Goal: Ask a question

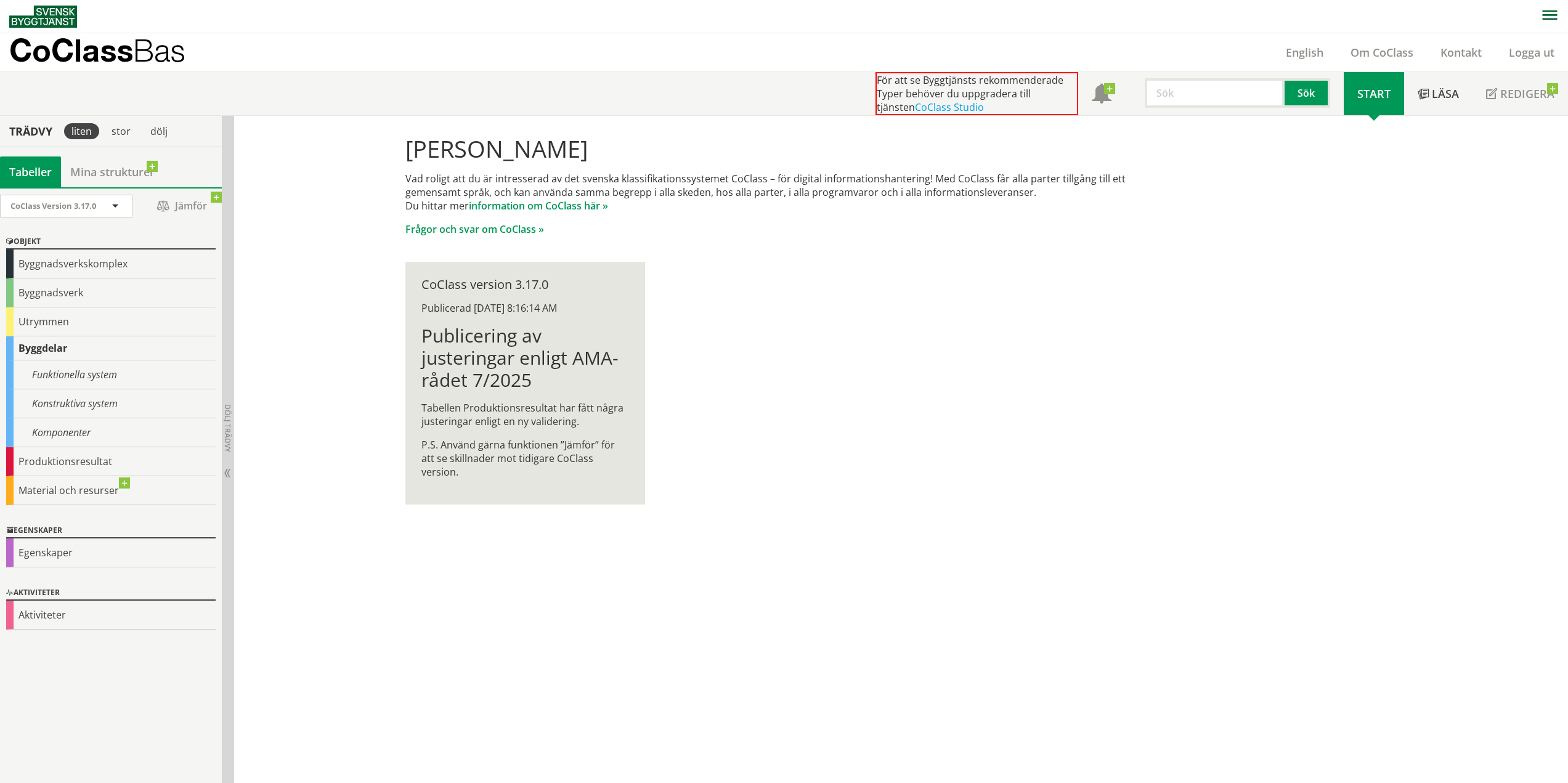
drag, startPoint x: 614, startPoint y: 460, endPoint x: 413, endPoint y: 386, distance: 214.2
click at [407, 386] on div "CoClass version 3.17.0 Publicerad 9/10/2025 8:16:14 AM Publicering av justering…" at bounding box center [525, 383] width 239 height 243
drag, startPoint x: 442, startPoint y: 404, endPoint x: 569, endPoint y: 450, distance: 135.1
click at [569, 450] on div "Publicering av justeringar enligt AMA-rådet 7/2025 Tabellen Produktionsresultat…" at bounding box center [525, 402] width 207 height 154
click at [801, 359] on div "Hej Johan Petersson Vad roligt att du är intresserad av det svenska klassifikat…" at bounding box center [784, 320] width 788 height 408
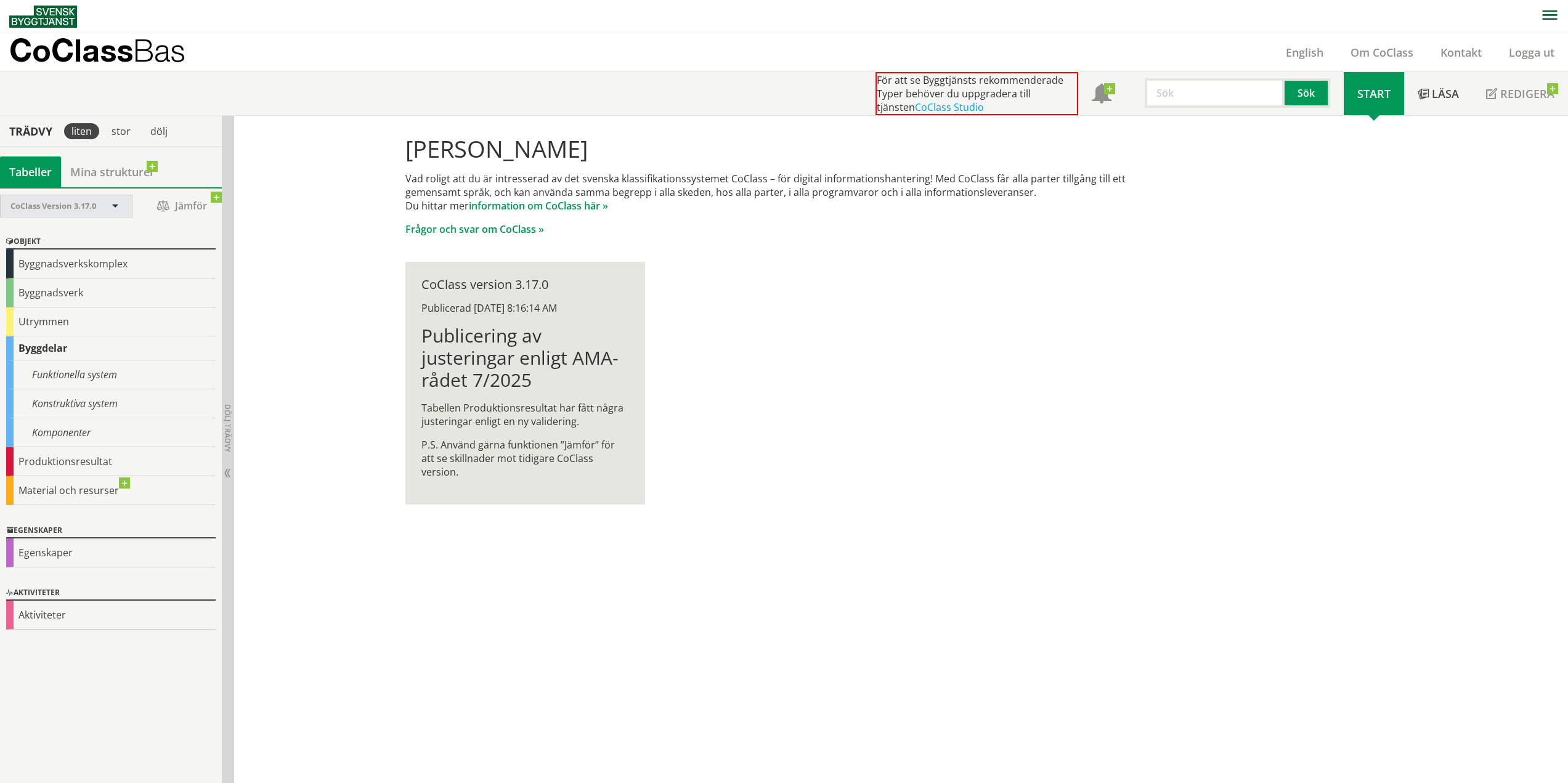
click at [104, 202] on div "CoClass Version 3.17.0" at bounding box center [59, 206] width 99 height 22
click at [116, 202] on span at bounding box center [115, 207] width 11 height 11
click at [29, 263] on div "Byggnadsverkskomplex" at bounding box center [110, 264] width 210 height 29
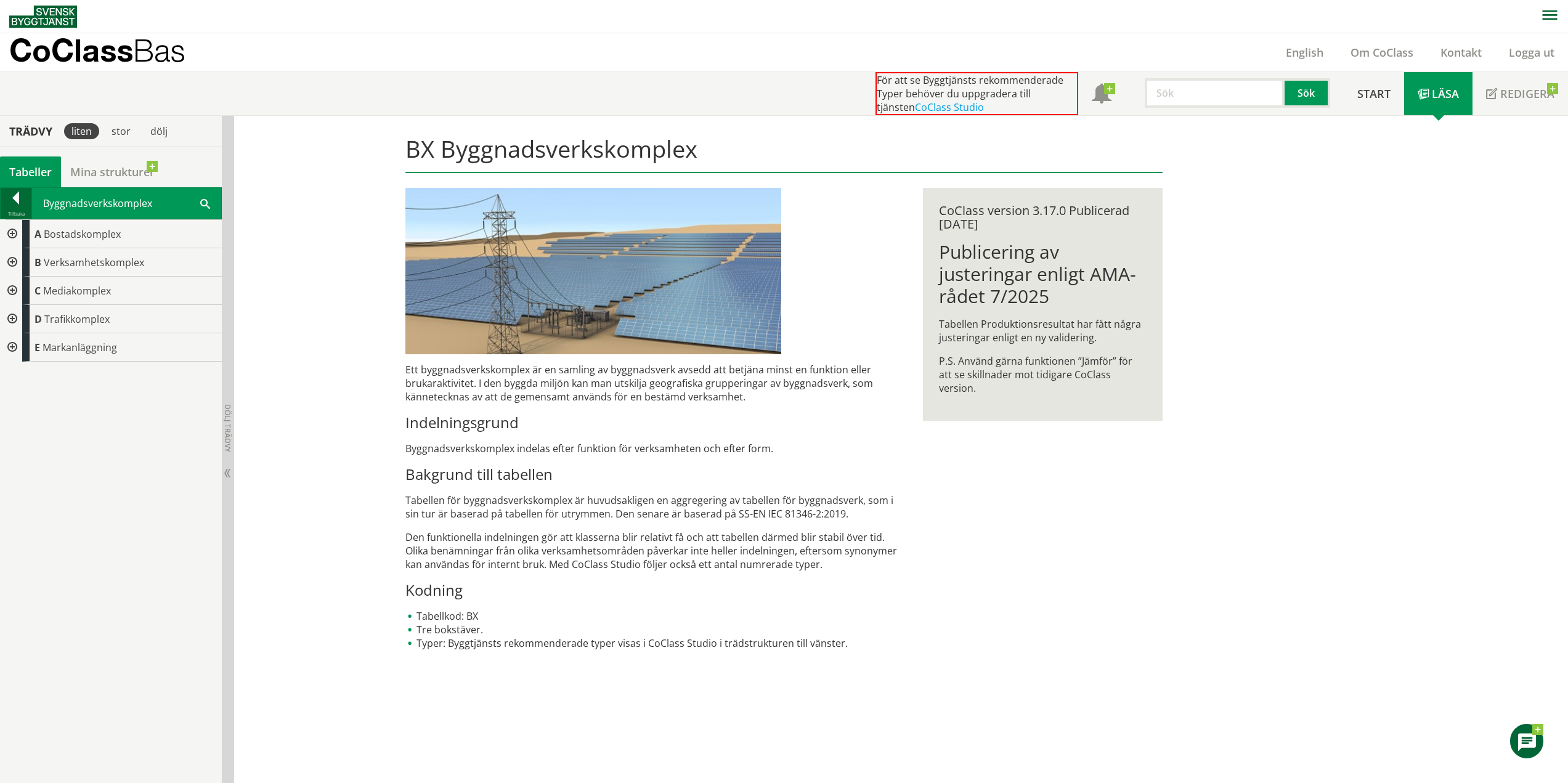
click at [14, 199] on div at bounding box center [16, 200] width 30 height 17
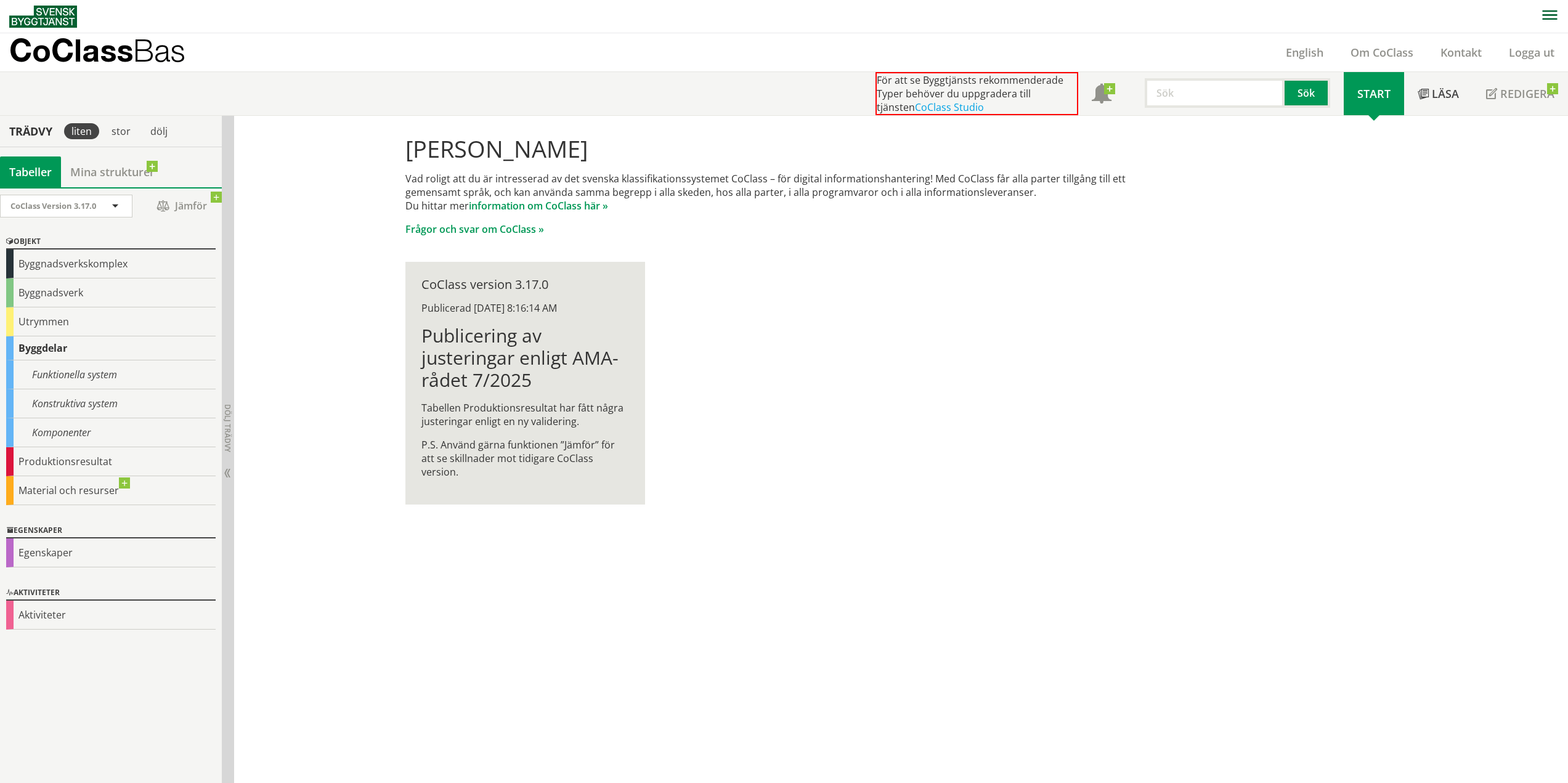
click at [41, 347] on div "Byggdelar" at bounding box center [110, 348] width 210 height 24
click at [70, 383] on div "Funktionella system" at bounding box center [110, 375] width 210 height 29
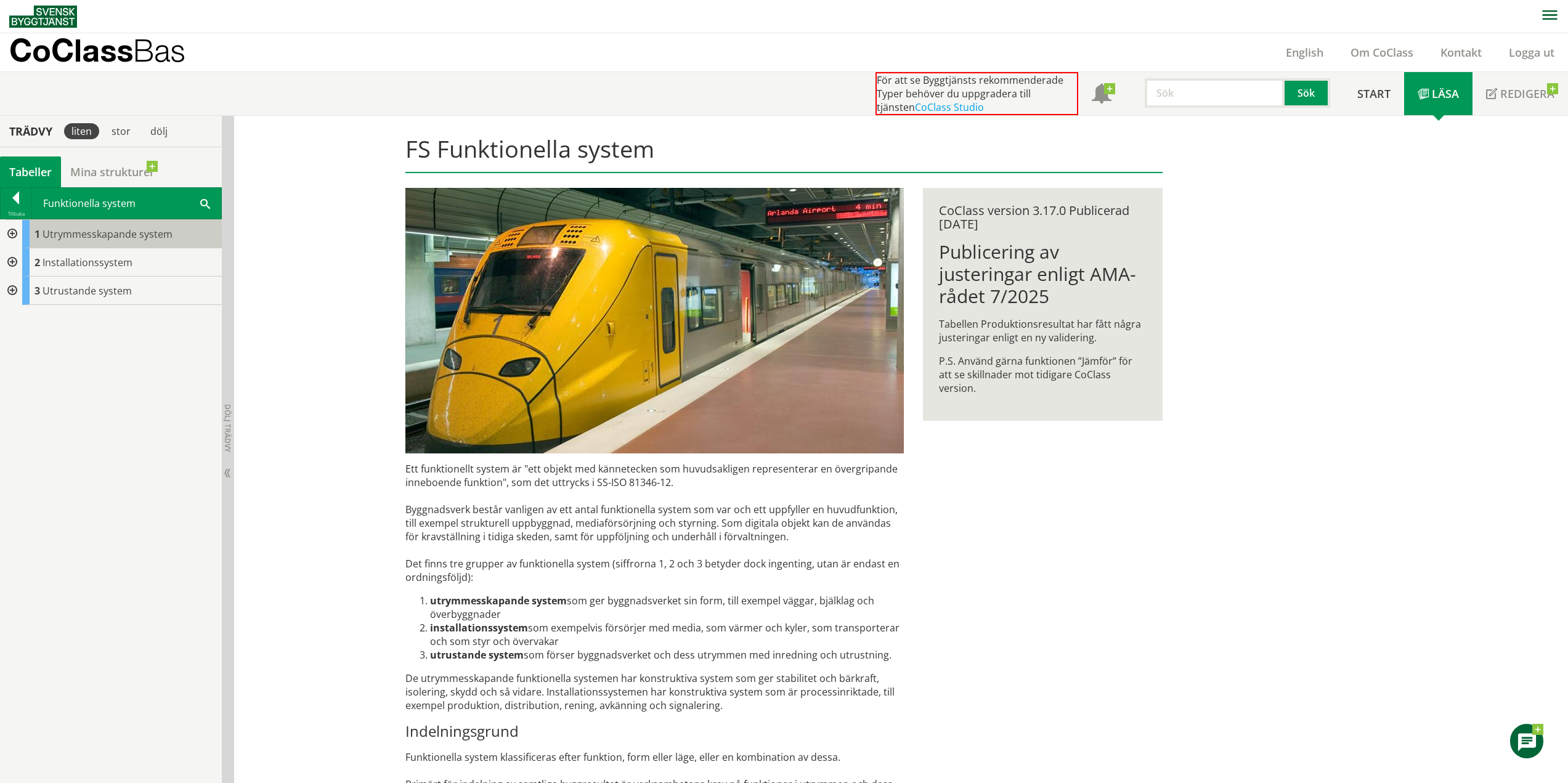
click at [73, 239] on span "Utrymmesskapande system" at bounding box center [107, 233] width 130 height 14
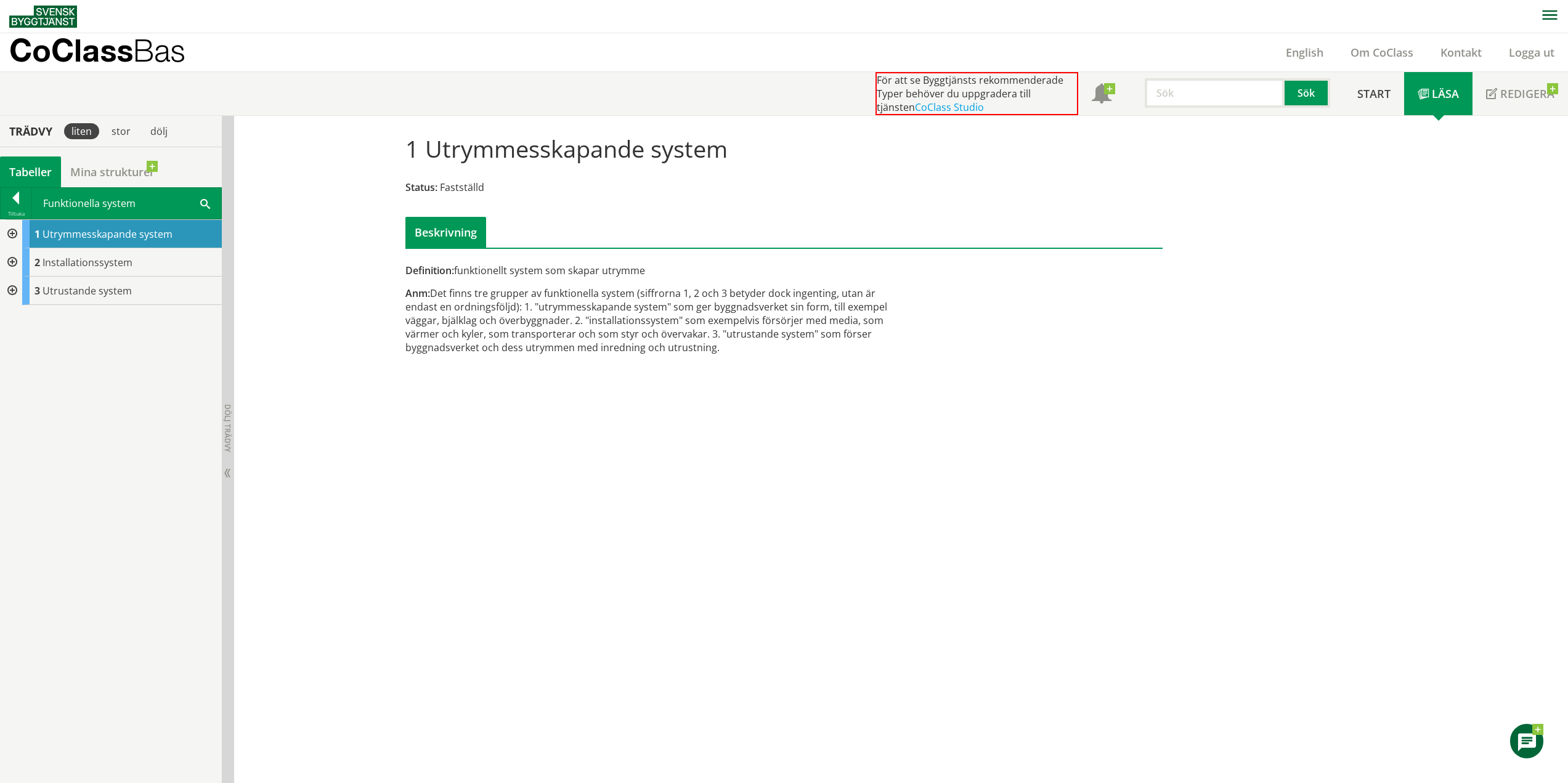
click at [17, 233] on div at bounding box center [11, 233] width 22 height 28
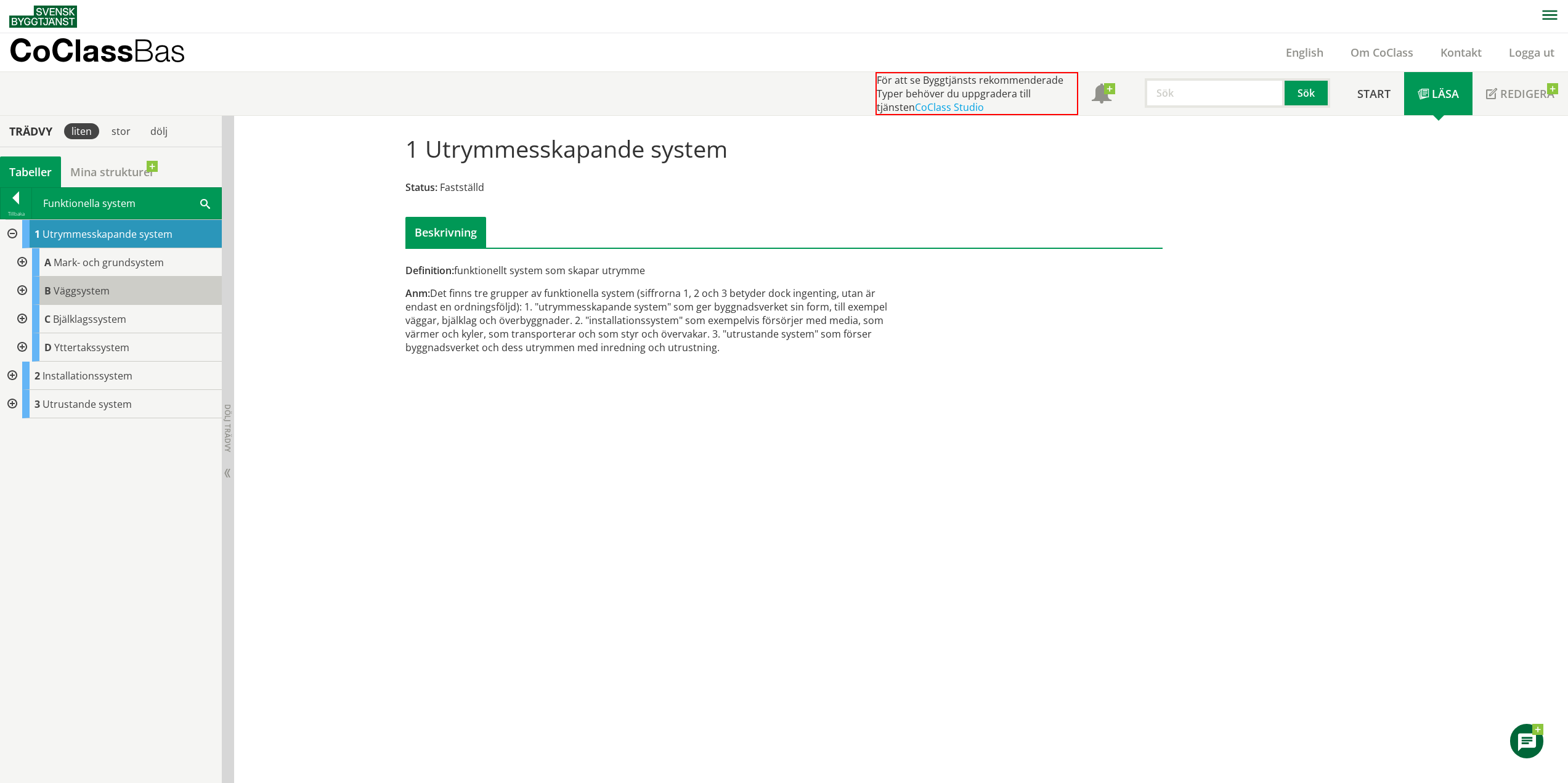
click at [111, 291] on div "B Väggsystem" at bounding box center [127, 290] width 190 height 28
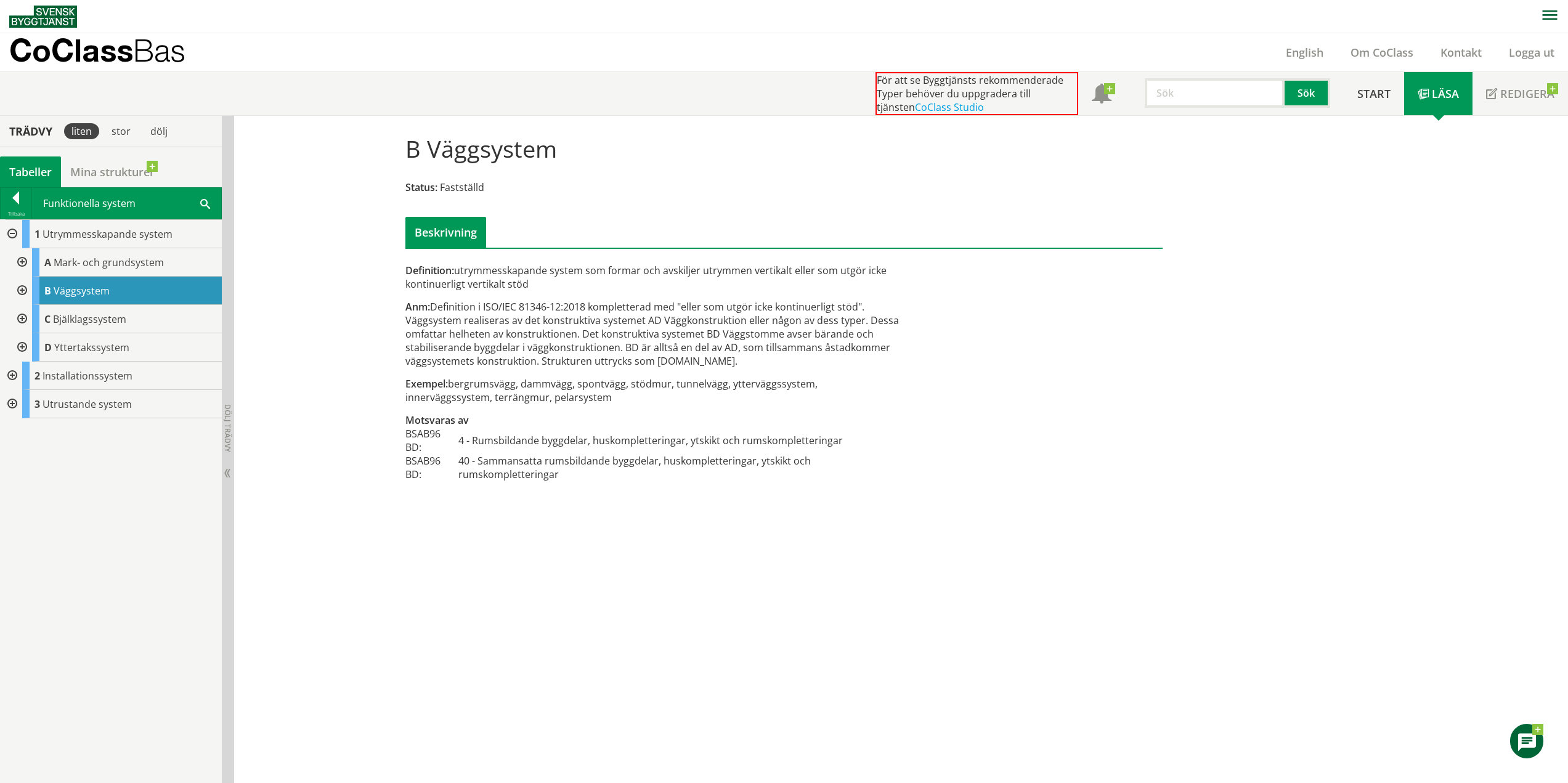
click at [22, 293] on div at bounding box center [21, 290] width 22 height 28
click at [9, 231] on div at bounding box center [11, 233] width 22 height 28
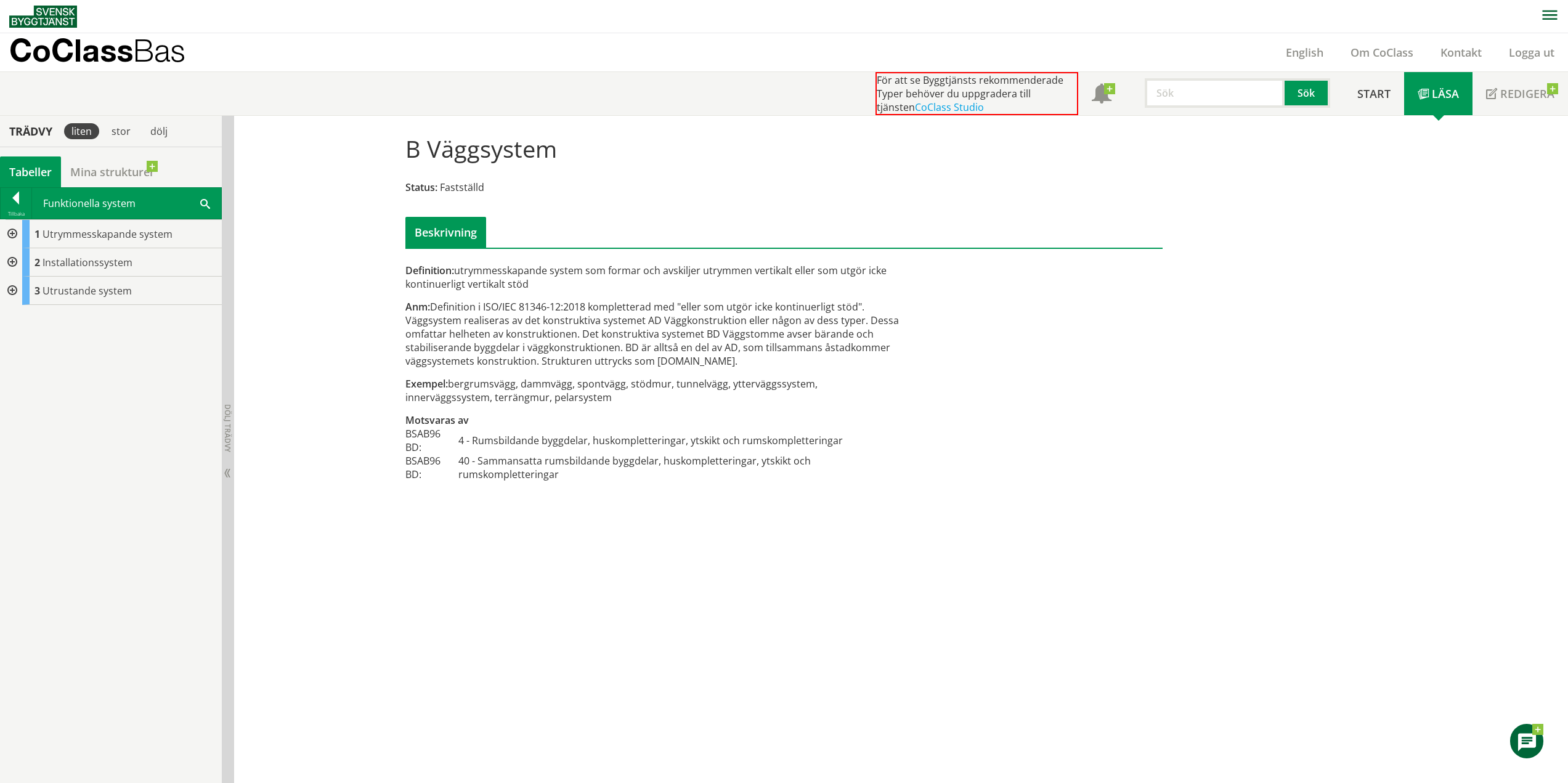
click at [109, 203] on div "Funktionella system Sök" at bounding box center [126, 203] width 189 height 30
click at [38, 204] on div "Funktionella system Sök" at bounding box center [126, 203] width 189 height 30
click at [11, 203] on div at bounding box center [16, 200] width 30 height 17
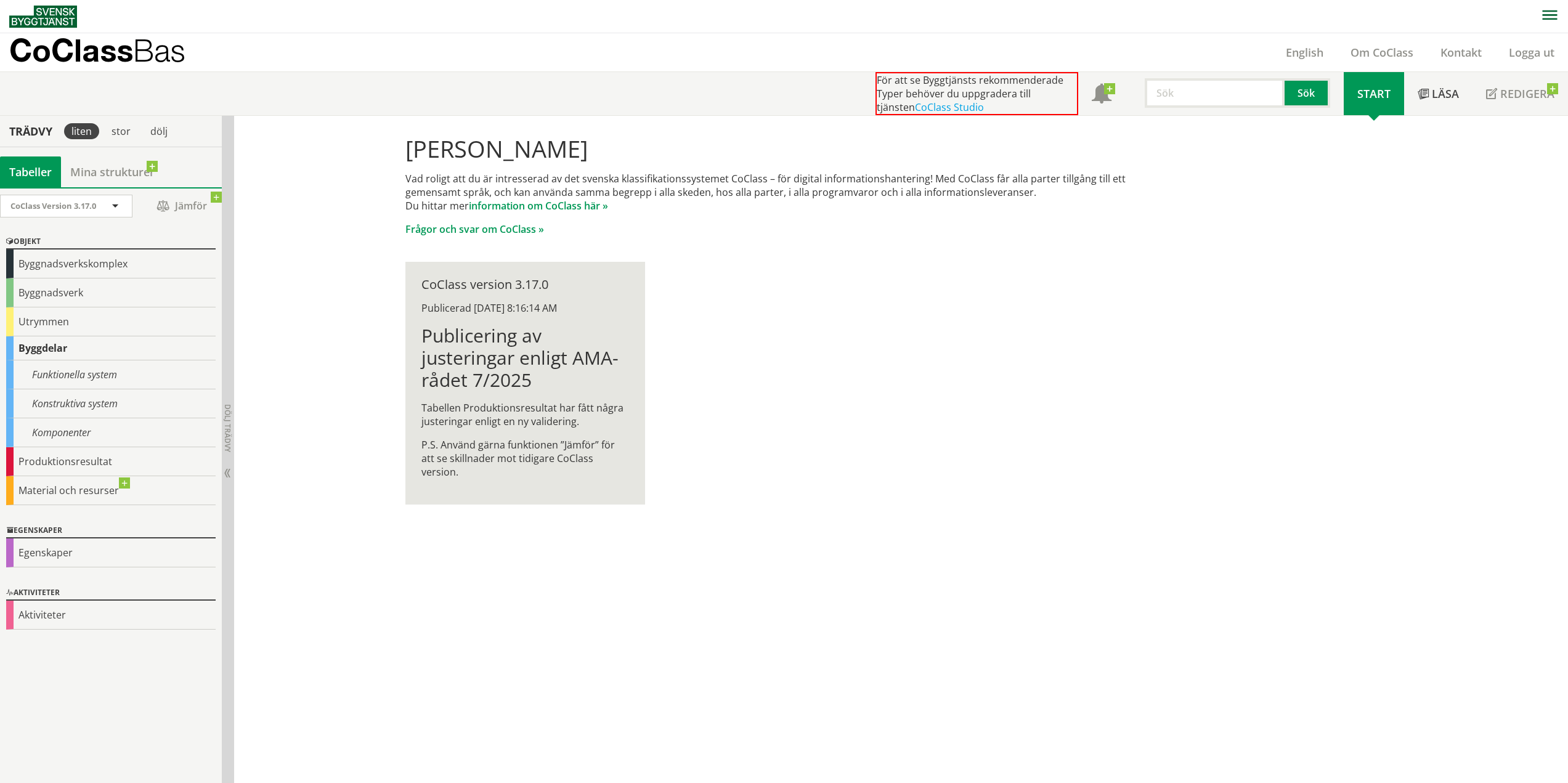
click at [42, 346] on div "Byggdelar" at bounding box center [110, 348] width 210 height 24
drag, startPoint x: 50, startPoint y: 347, endPoint x: 424, endPoint y: 692, distance: 508.8
click at [448, 723] on div "Hej Johan Petersson Vad roligt att du är intresserad av det svenska klassifikat…" at bounding box center [901, 450] width 1334 height 668
click at [96, 552] on div "Egenskaper" at bounding box center [110, 552] width 210 height 29
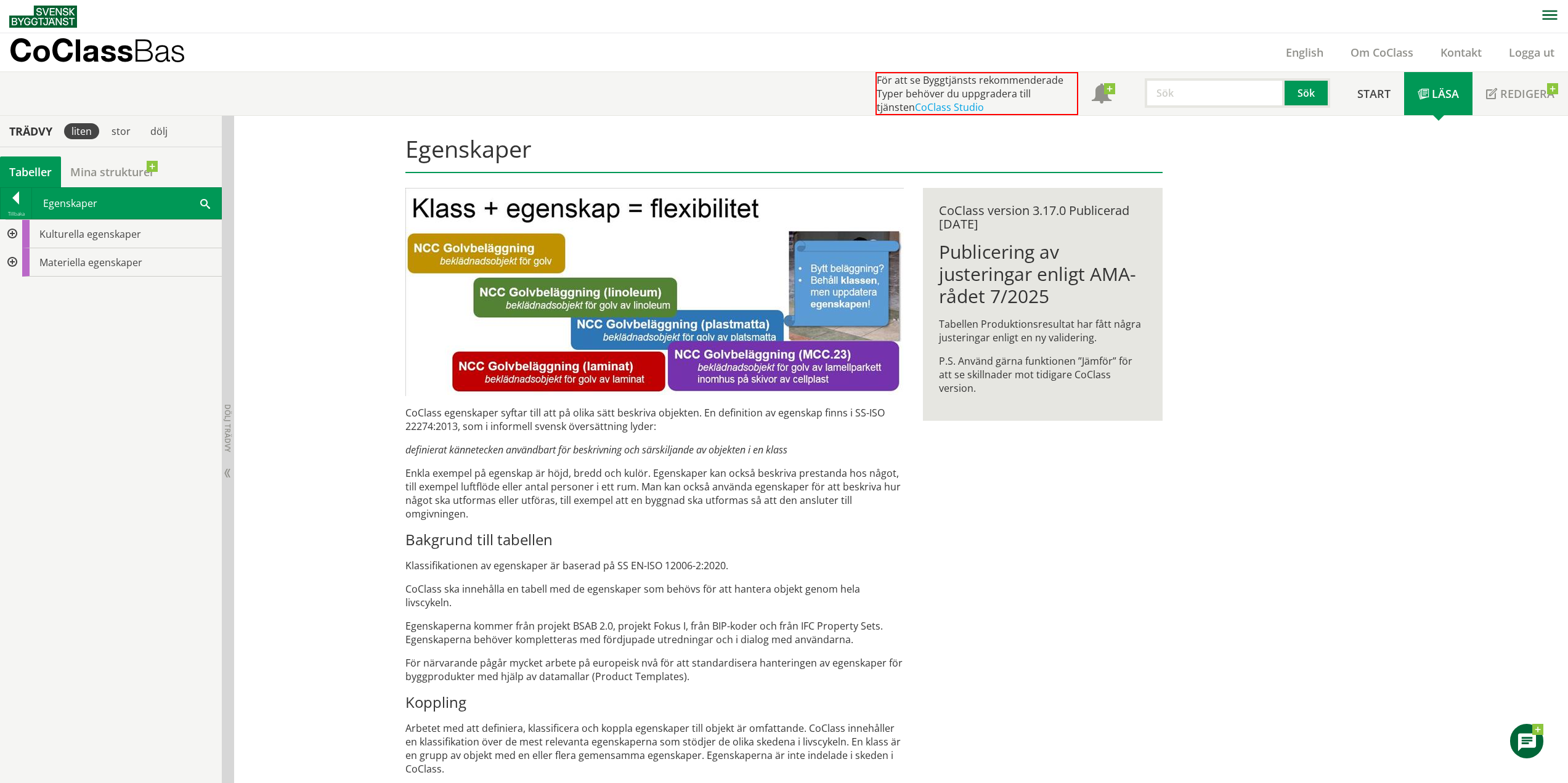
drag, startPoint x: 996, startPoint y: 221, endPoint x: 933, endPoint y: 222, distance: 63.0
click at [933, 222] on div "CoClass version 3.17.0 Publicerad 9/10/2025 Publicering av justeringar enligt A…" at bounding box center [1042, 304] width 239 height 233
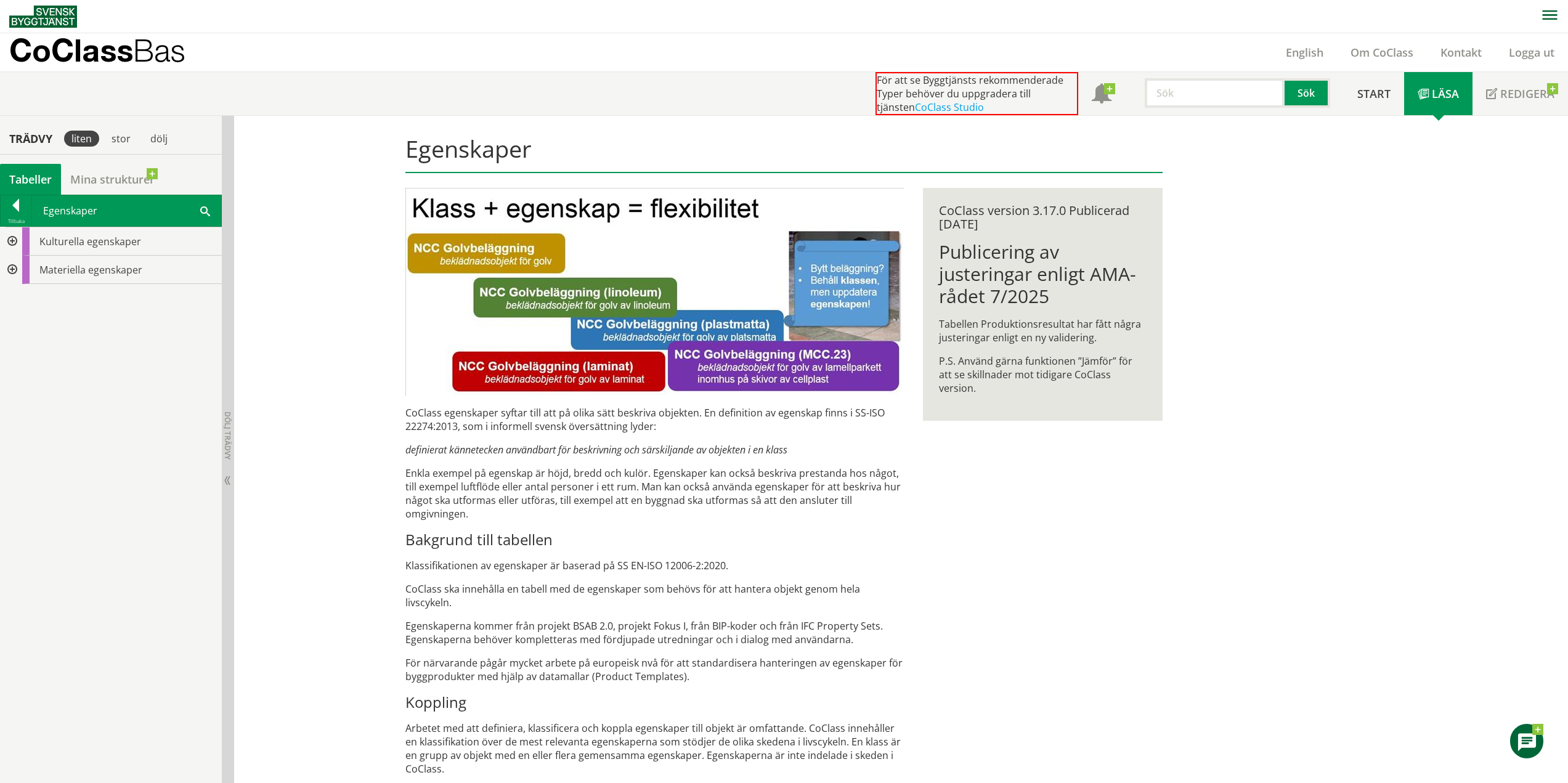
scroll to position [366, 0]
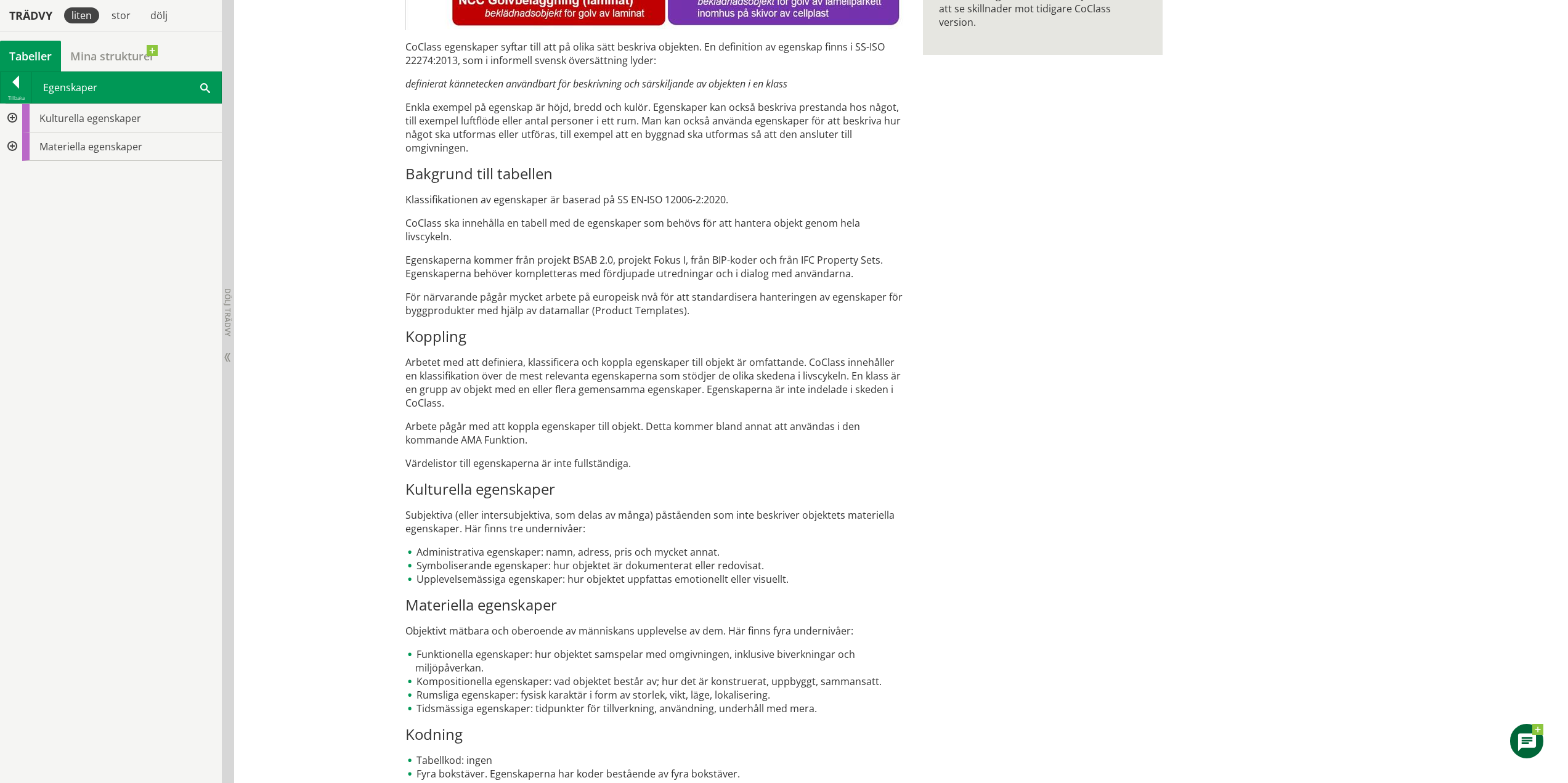
click at [1526, 735] on use at bounding box center [1527, 742] width 18 height 18
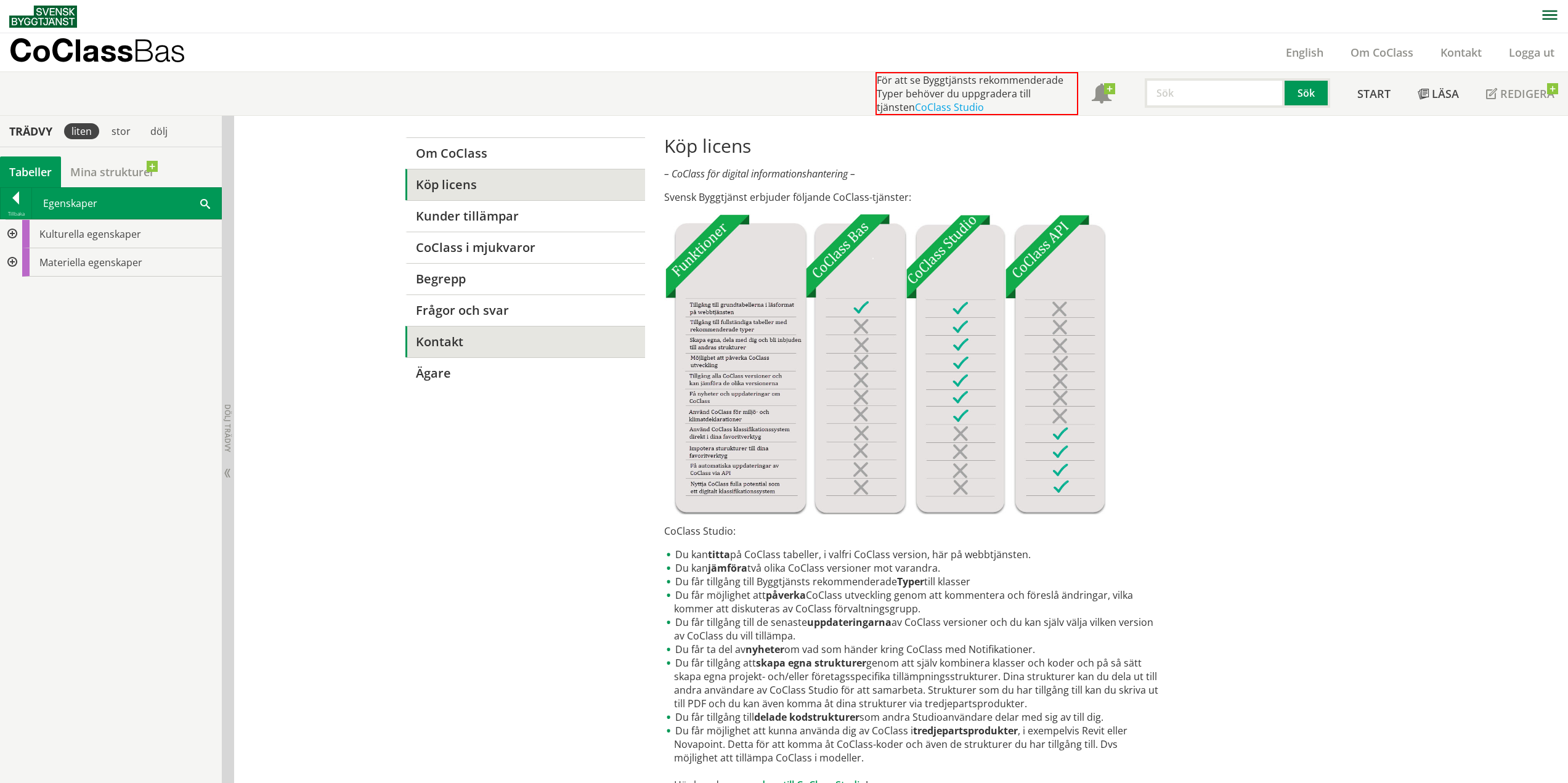
click at [461, 348] on link "Kontakt" at bounding box center [525, 341] width 239 height 31
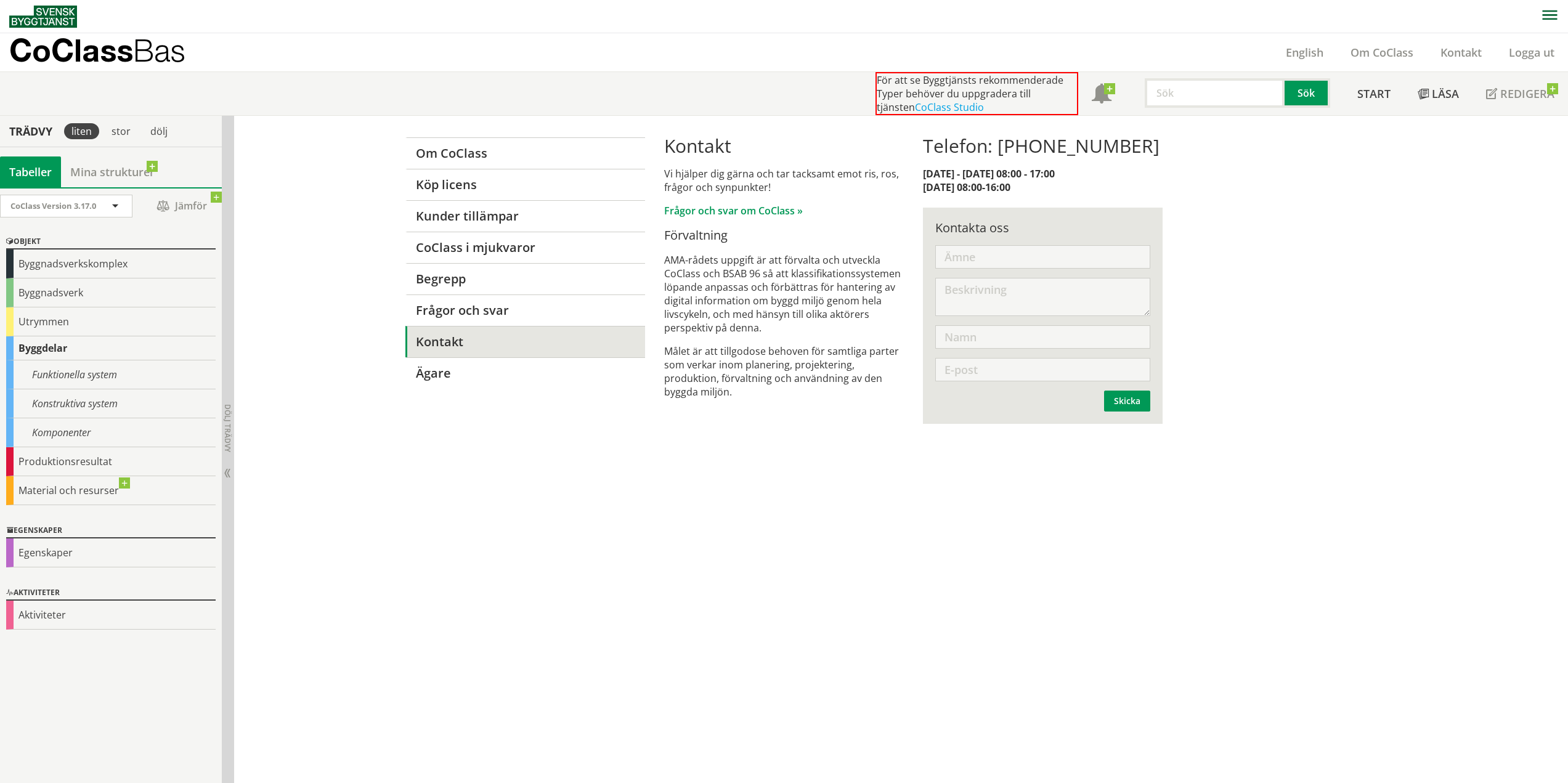
drag, startPoint x: 760, startPoint y: 256, endPoint x: 752, endPoint y: 304, distance: 48.7
click at [755, 301] on p "AMA-rådets uppgift är att förvalta och utveckla CoClass och BSAB 96 så att klas…" at bounding box center [784, 294] width 239 height 81
click at [752, 304] on p "AMA-rådets uppgift är att förvalta och utveckla CoClass och BSAB 96 så att klas…" at bounding box center [784, 294] width 239 height 81
drag, startPoint x: 764, startPoint y: 320, endPoint x: 754, endPoint y: 244, distance: 76.7
click at [754, 244] on div "Kontakt Vi hjälper dig gärna och tar tacksamt emot ris, ros, frågor och synpunk…" at bounding box center [784, 278] width 239 height 287
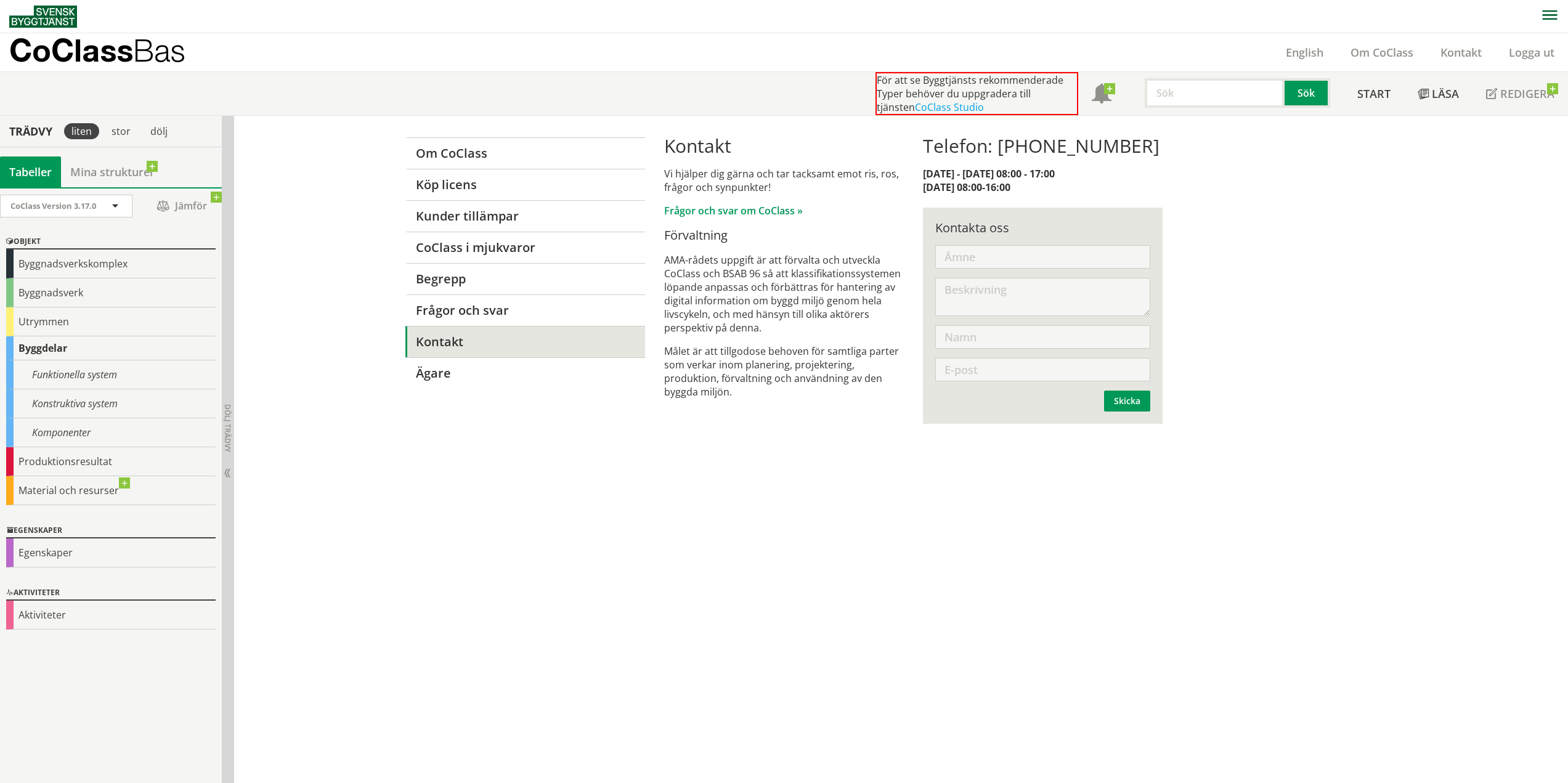
drag, startPoint x: 759, startPoint y: 252, endPoint x: 746, endPoint y: 295, distance: 44.9
click at [746, 294] on div "Kontakt Vi hjälper dig gärna och tar tacksamt emot ris, ros, frågor och synpunk…" at bounding box center [784, 278] width 239 height 287
click at [1048, 262] on input "text" at bounding box center [1042, 257] width 215 height 23
